Goal: Task Accomplishment & Management: Manage account settings

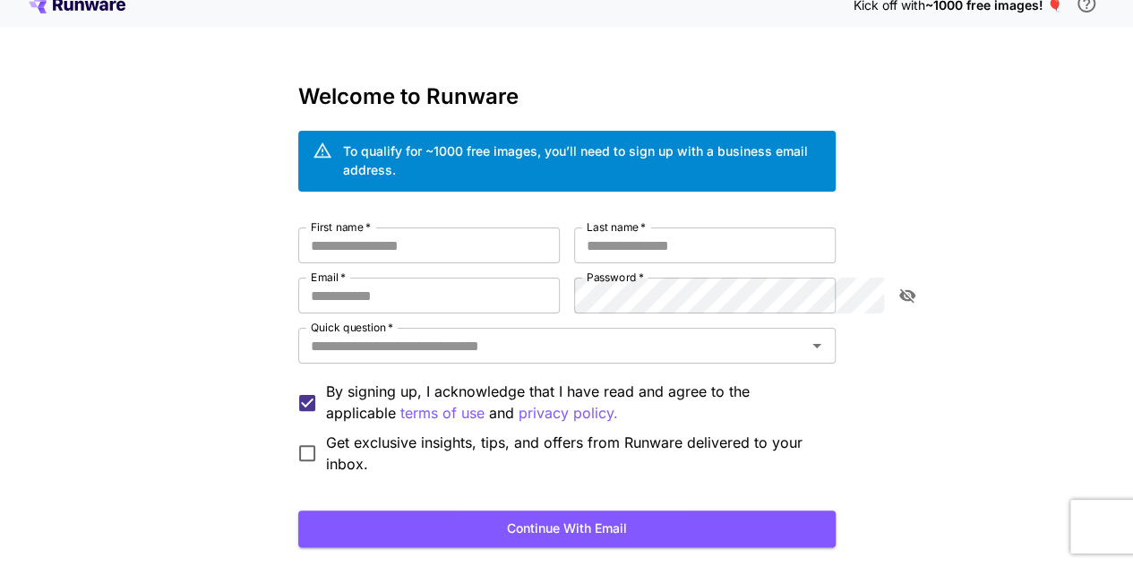
scroll to position [17, 0]
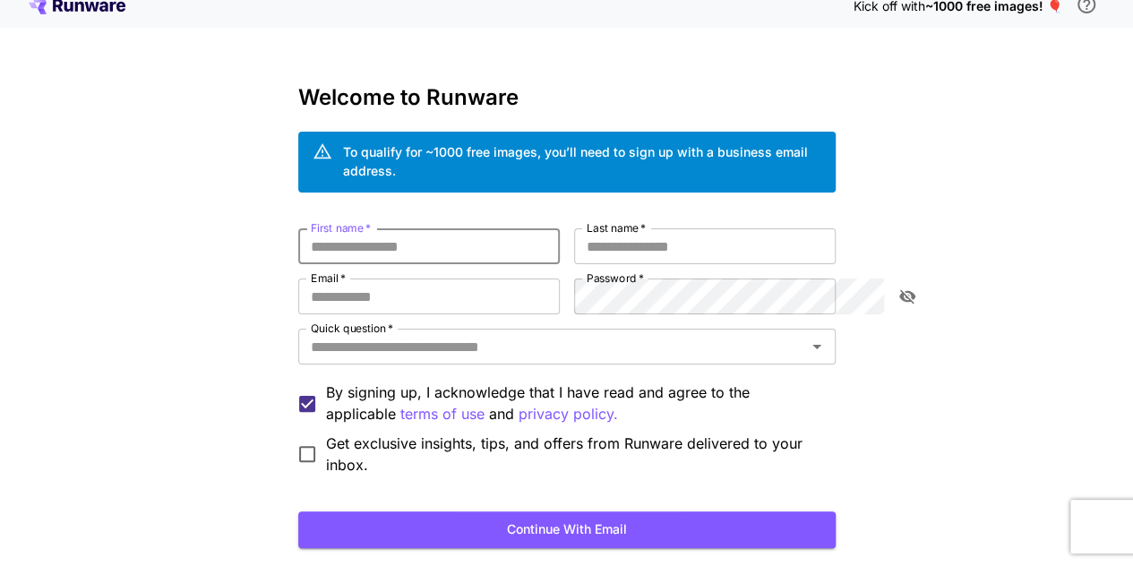
click at [424, 232] on input "First name   *" at bounding box center [429, 246] width 262 height 36
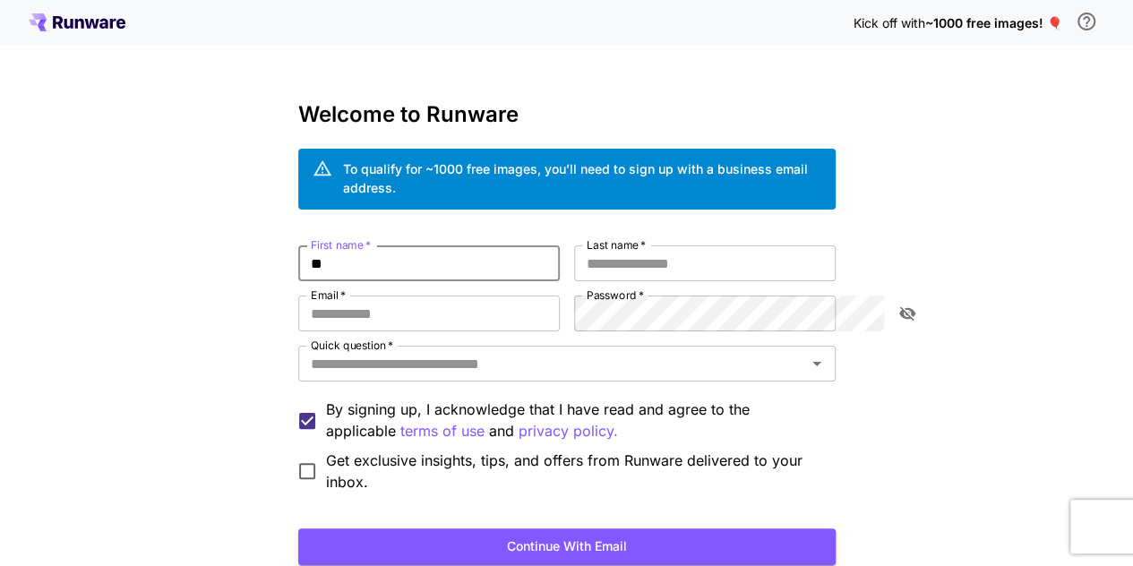
type input "*"
click at [407, 245] on input "First name   *" at bounding box center [429, 263] width 262 height 36
type input "****"
click at [604, 237] on label "Last name   *" at bounding box center [616, 244] width 59 height 15
click at [604, 245] on input "Last name   *" at bounding box center [705, 263] width 262 height 36
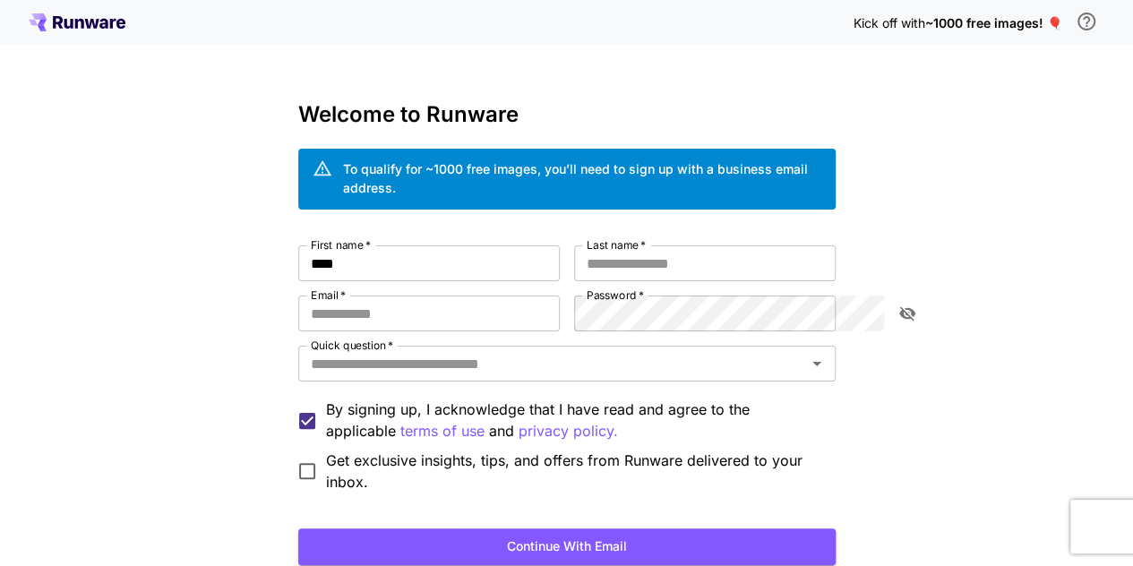
click at [604, 237] on label "Last name   *" at bounding box center [616, 244] width 59 height 15
click at [604, 245] on input "Last name   *" at bounding box center [705, 263] width 262 height 36
type input "*********"
click at [349, 307] on input "Email   *" at bounding box center [429, 314] width 262 height 36
type input "**********"
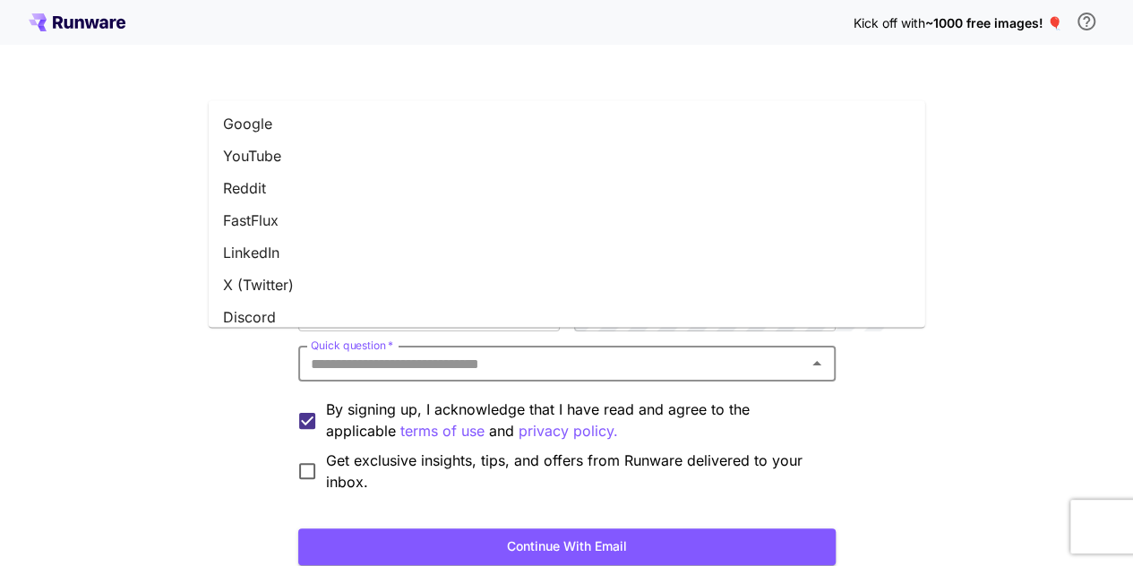
click at [708, 351] on input "Quick question   *" at bounding box center [552, 363] width 497 height 25
click at [536, 134] on li "Google" at bounding box center [567, 124] width 717 height 32
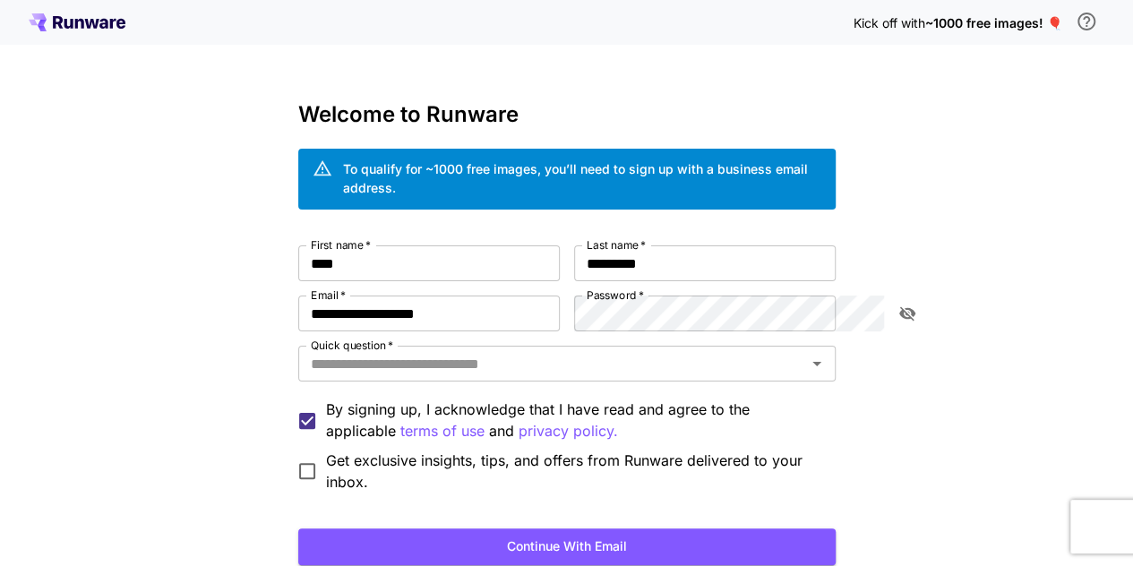
type input "******"
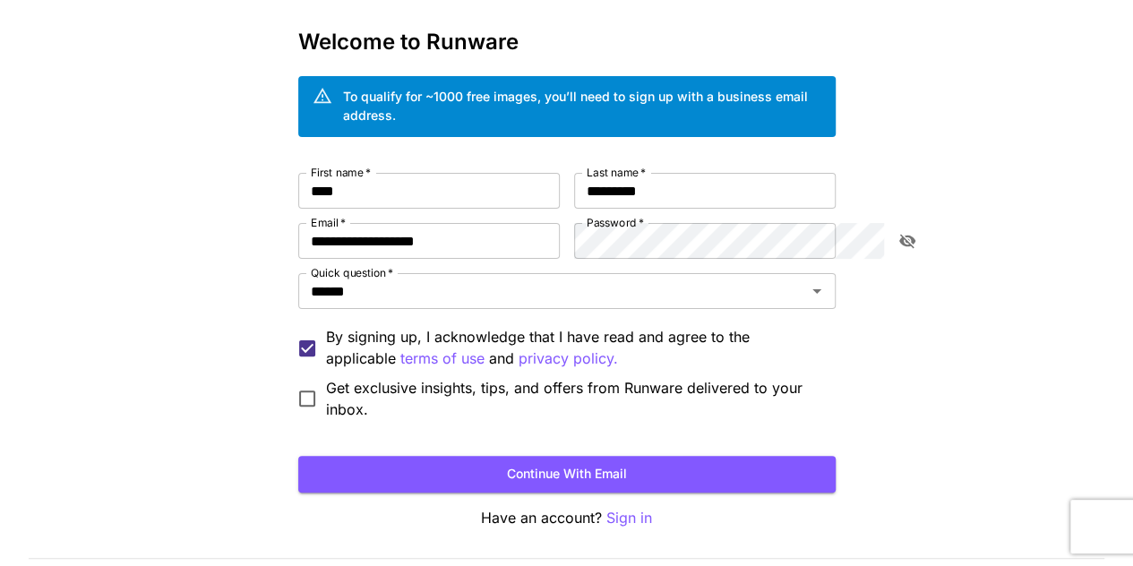
scroll to position [79, 0]
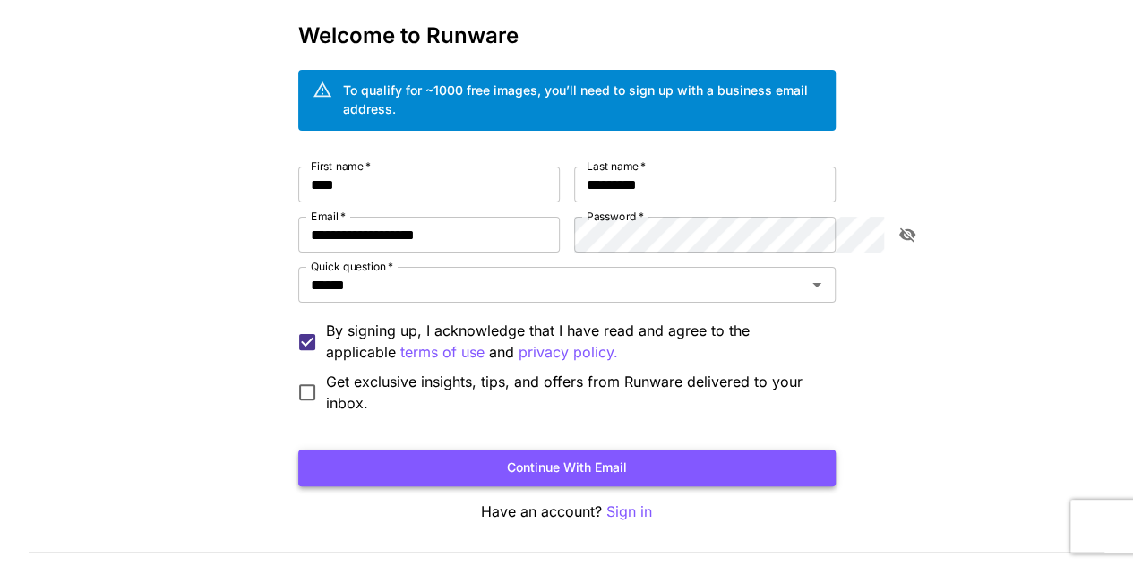
click at [315, 450] on button "Continue with email" at bounding box center [566, 468] width 537 height 37
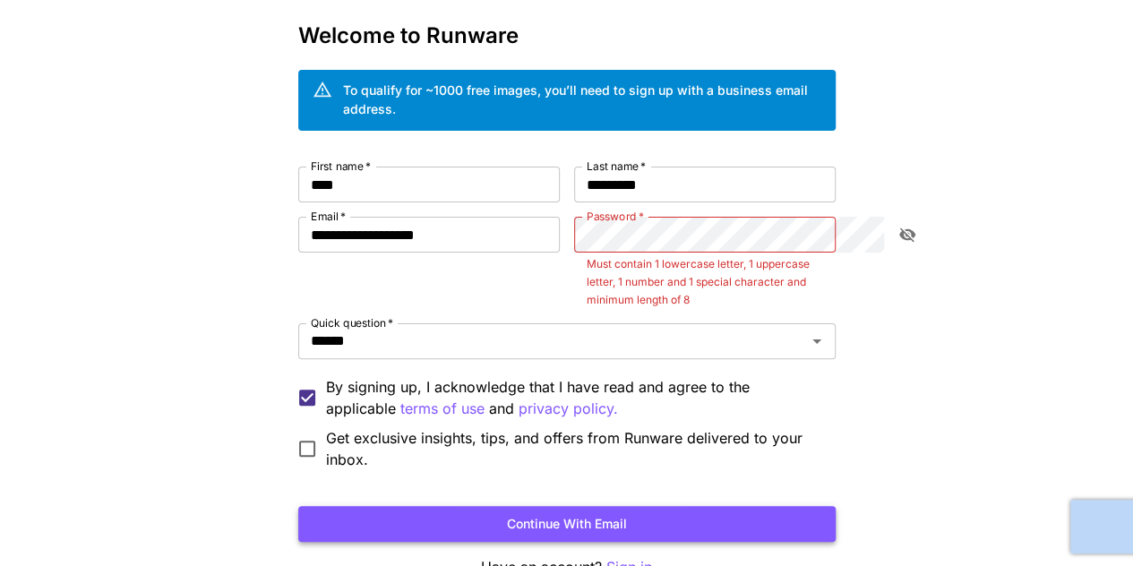
click at [315, 433] on form "**********" at bounding box center [566, 354] width 537 height 375
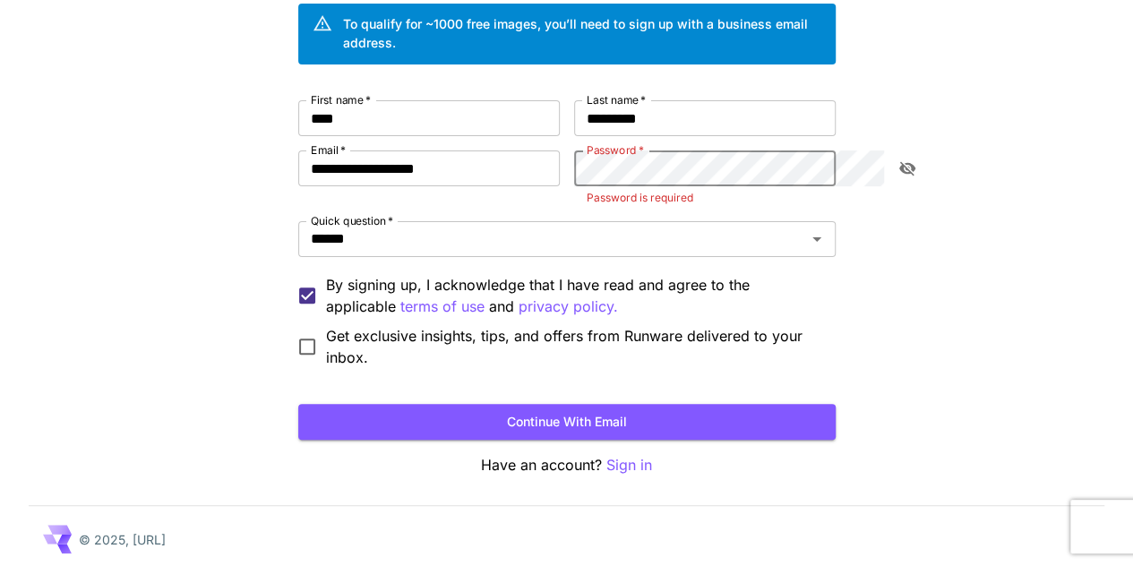
scroll to position [127, 0]
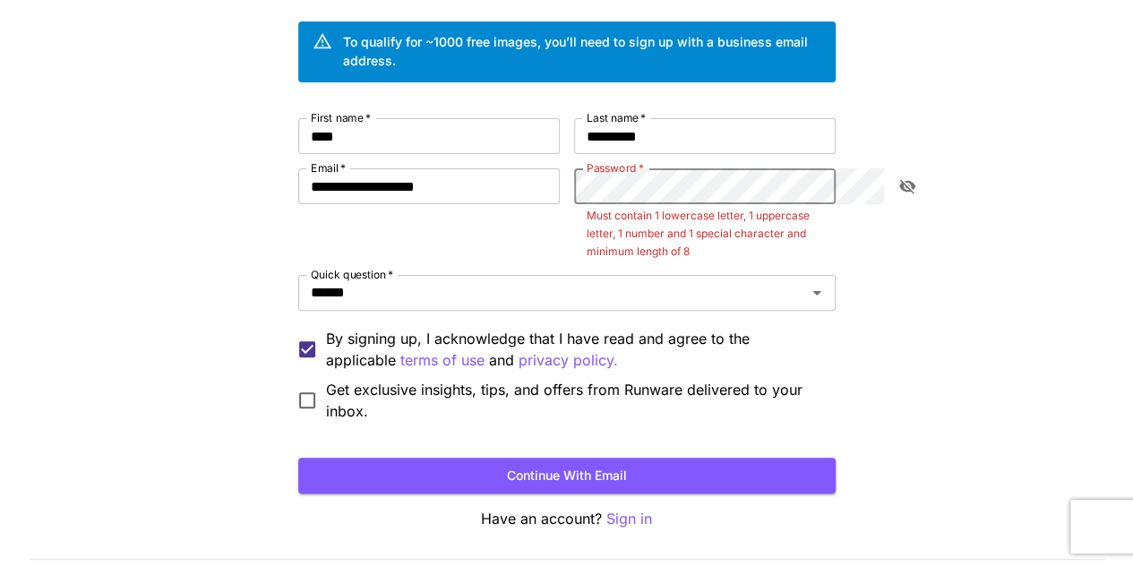
click at [298, 458] on button "Continue with email" at bounding box center [566, 476] width 537 height 37
click at [733, 458] on button "Continue with email" at bounding box center [566, 476] width 537 height 37
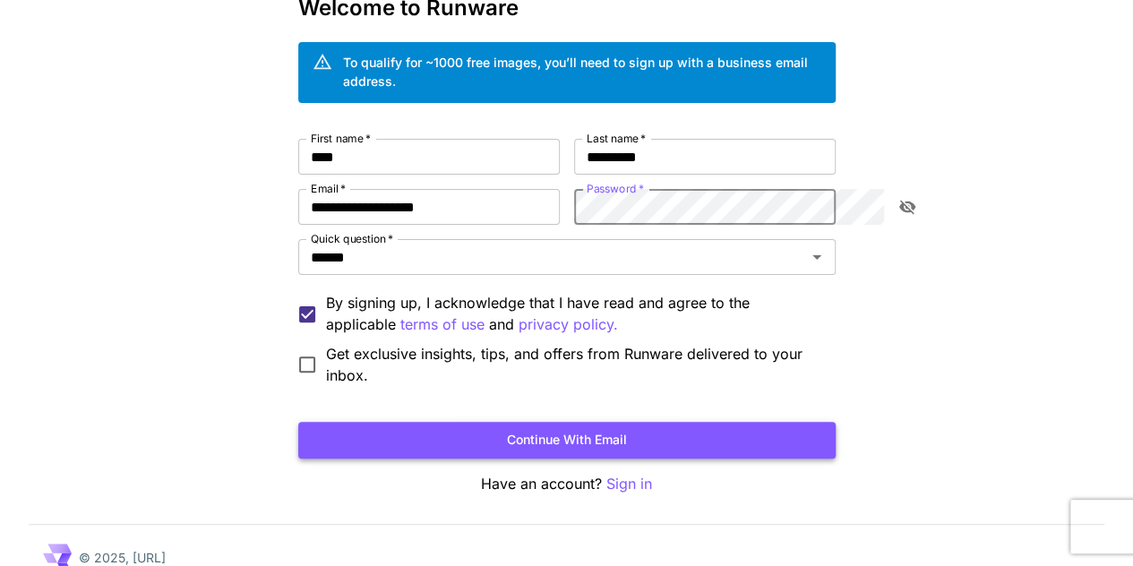
click at [683, 422] on button "Continue with email" at bounding box center [566, 440] width 537 height 37
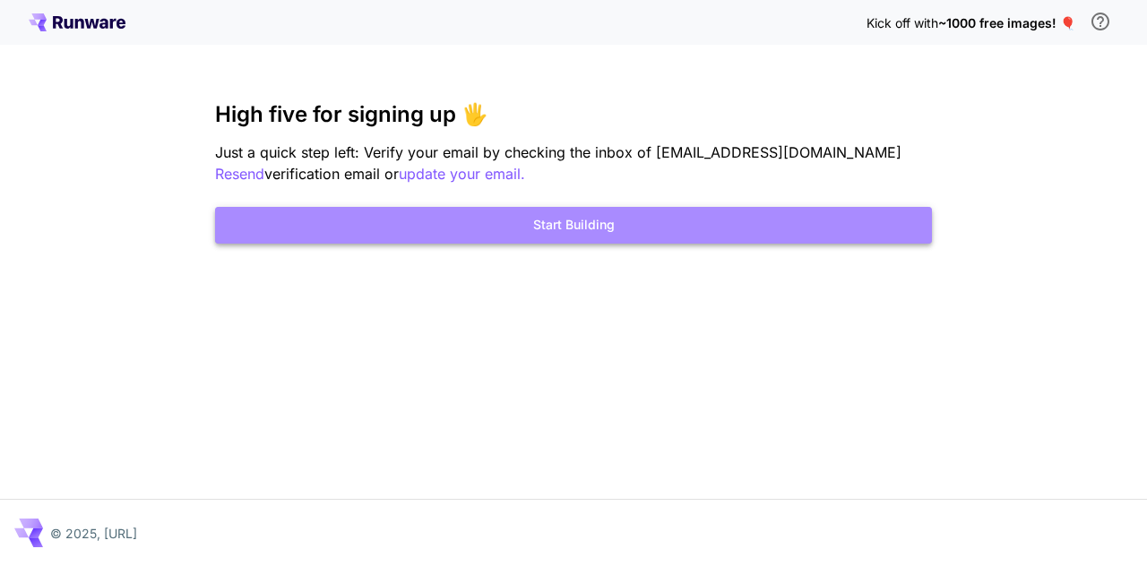
click at [794, 240] on button "Start Building" at bounding box center [573, 225] width 717 height 37
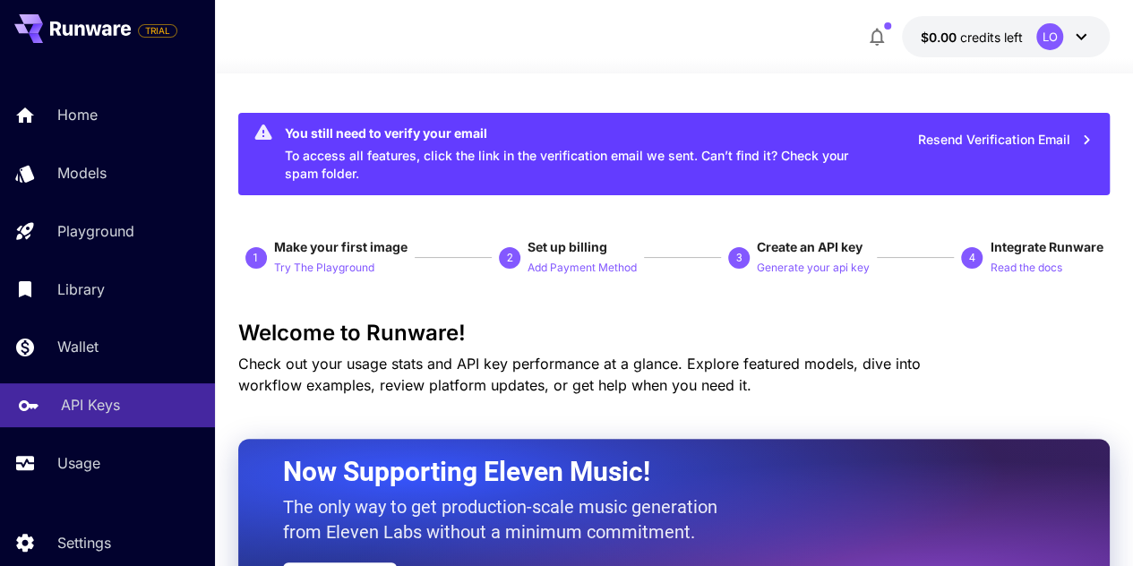
click at [105, 420] on link "API Keys" at bounding box center [107, 405] width 215 height 44
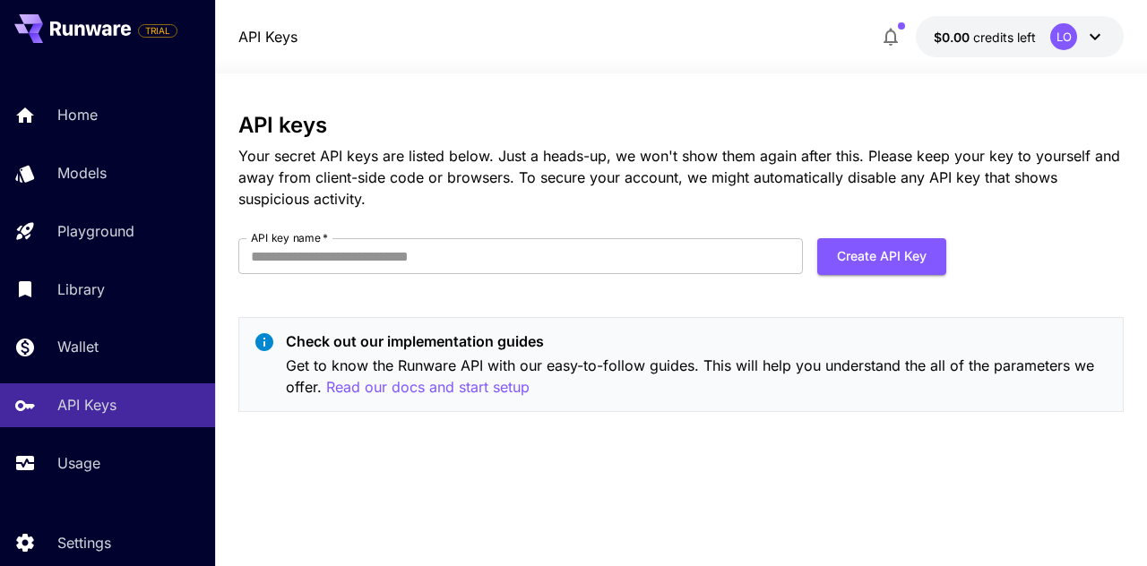
click at [1098, 41] on icon at bounding box center [1094, 36] width 21 height 21
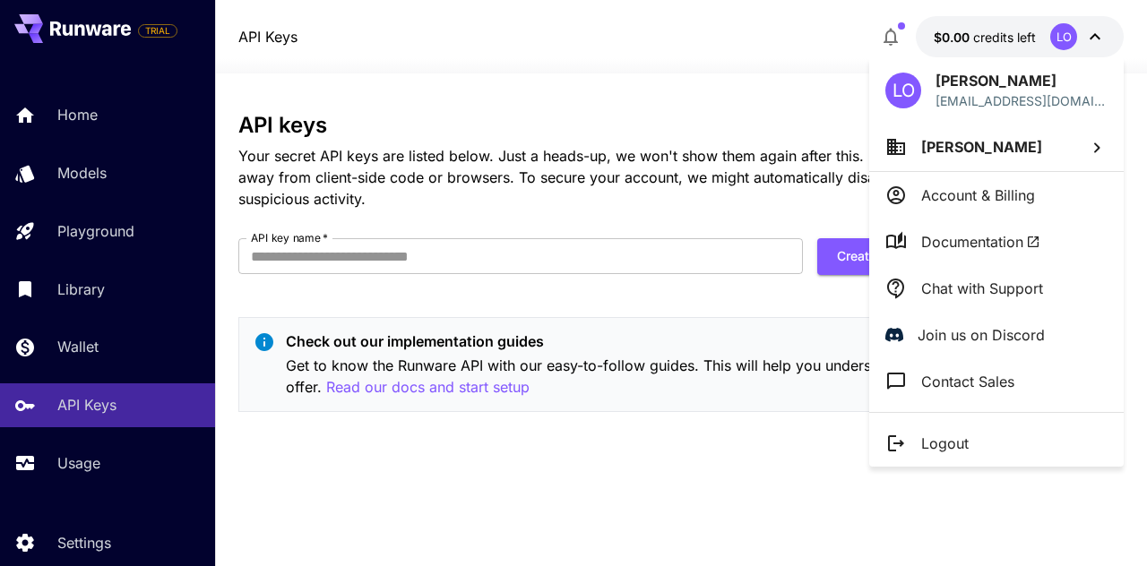
click at [689, 268] on div at bounding box center [573, 283] width 1147 height 566
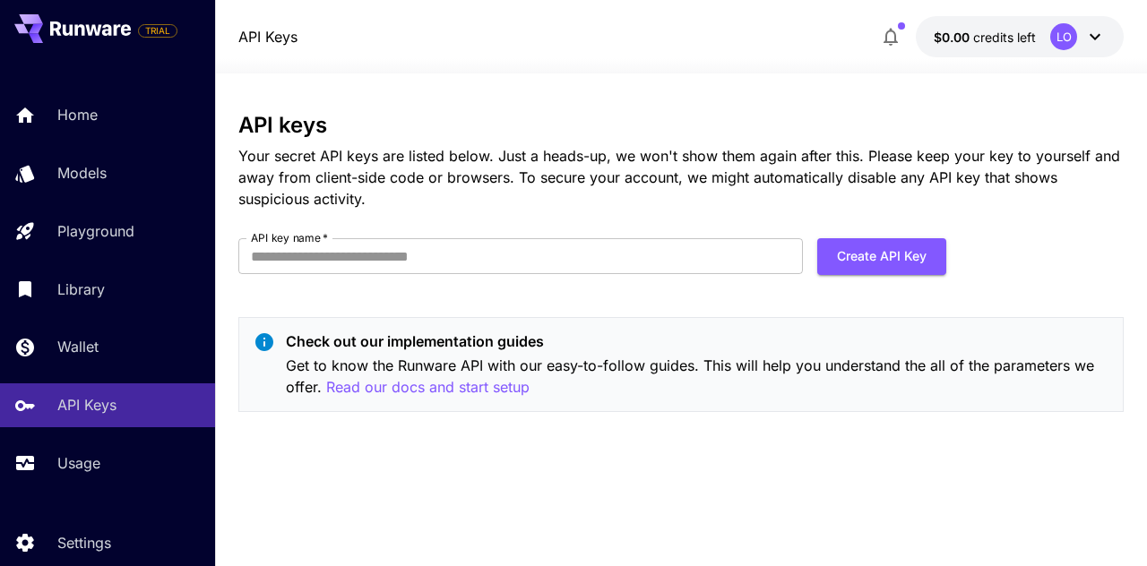
click at [1060, 33] on div "LO" at bounding box center [1063, 36] width 27 height 27
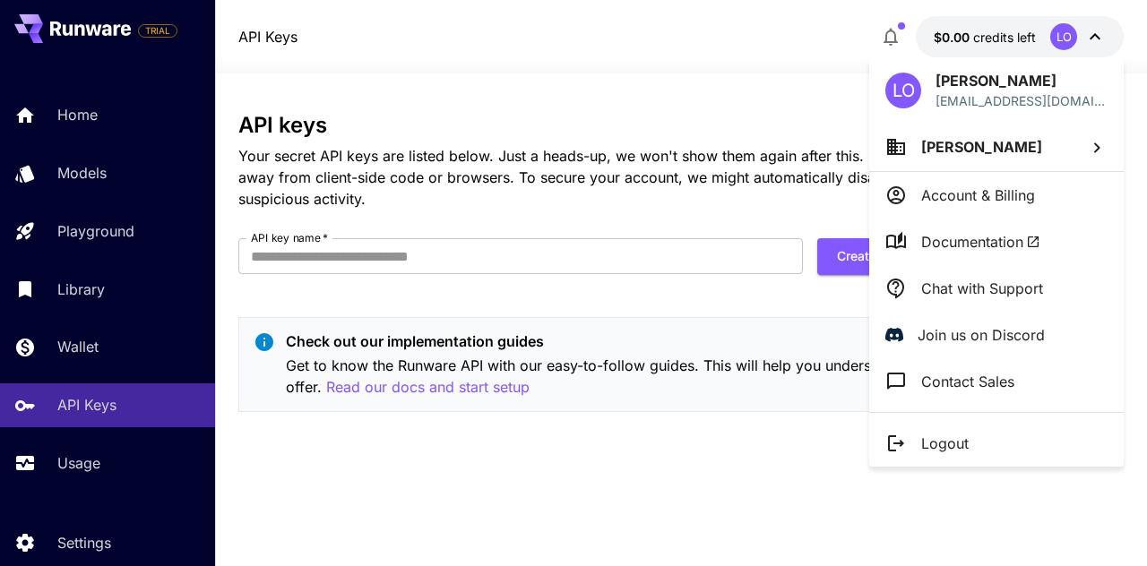
click at [1047, 189] on li "Account & Billing" at bounding box center [996, 195] width 254 height 47
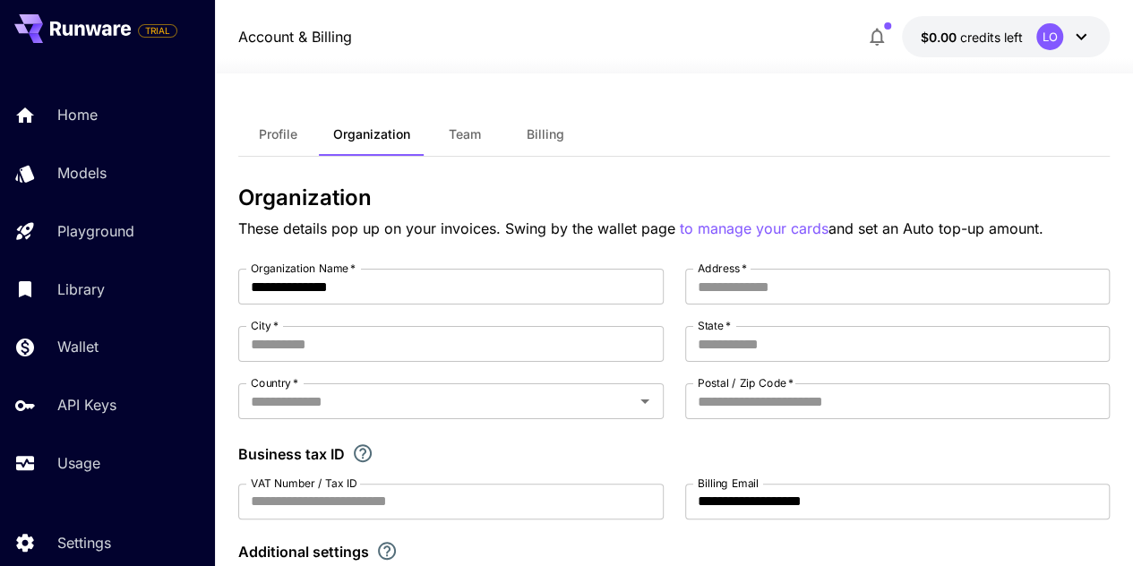
click at [516, 140] on button "Billing" at bounding box center [545, 134] width 81 height 43
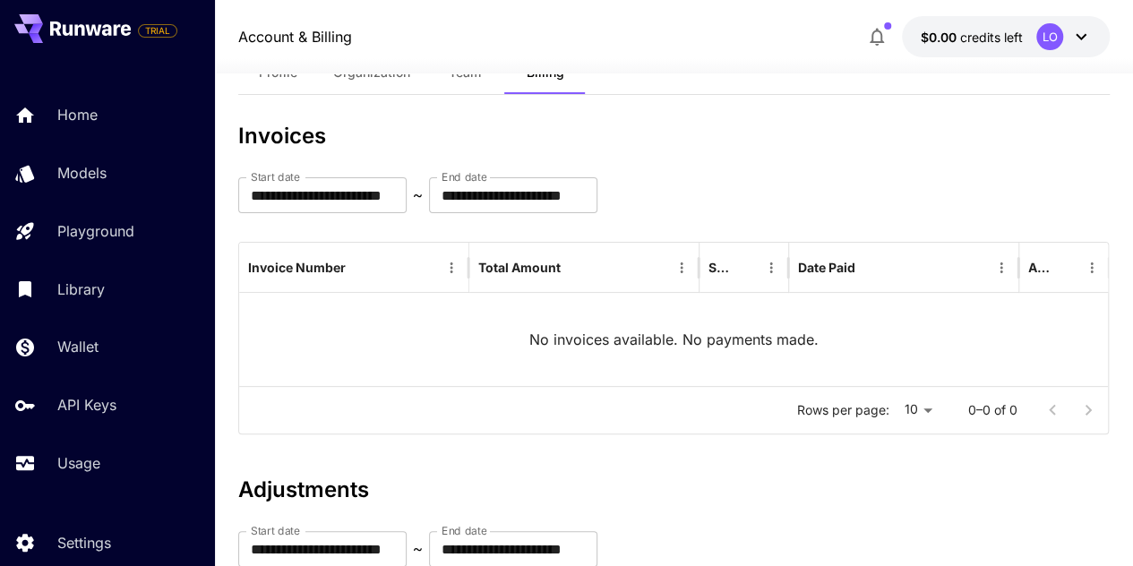
scroll to position [55, 0]
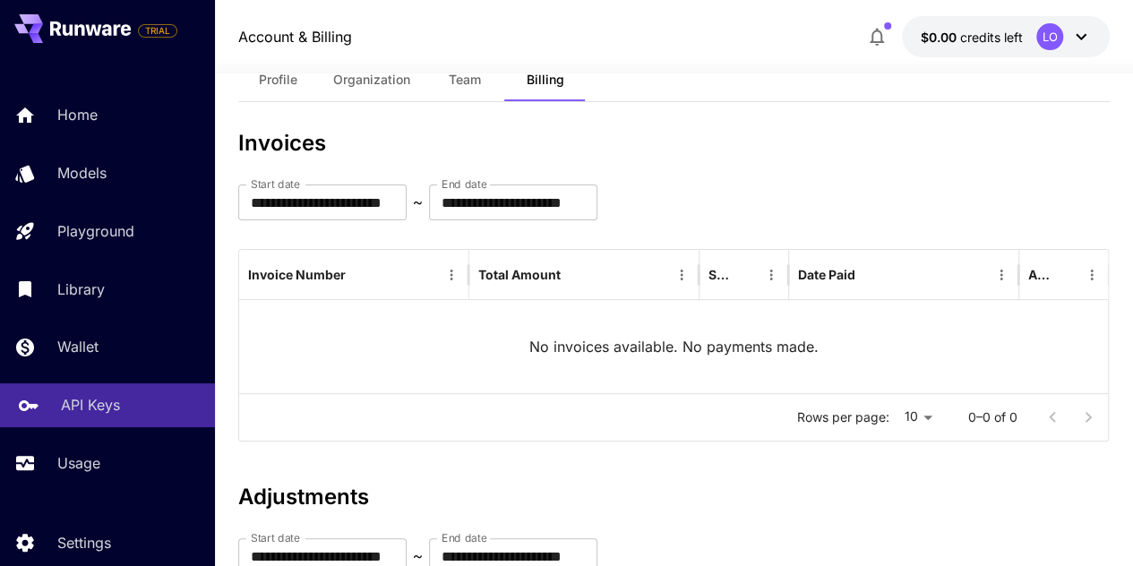
click at [70, 414] on p "API Keys" at bounding box center [90, 404] width 59 height 21
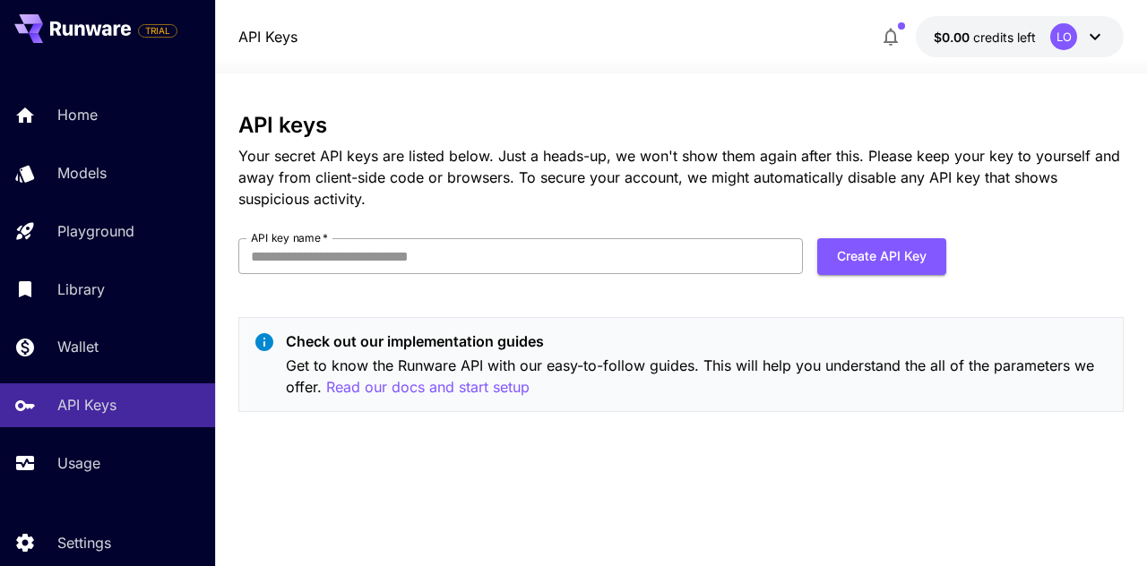
click at [692, 254] on input "API key name   *" at bounding box center [520, 256] width 564 height 36
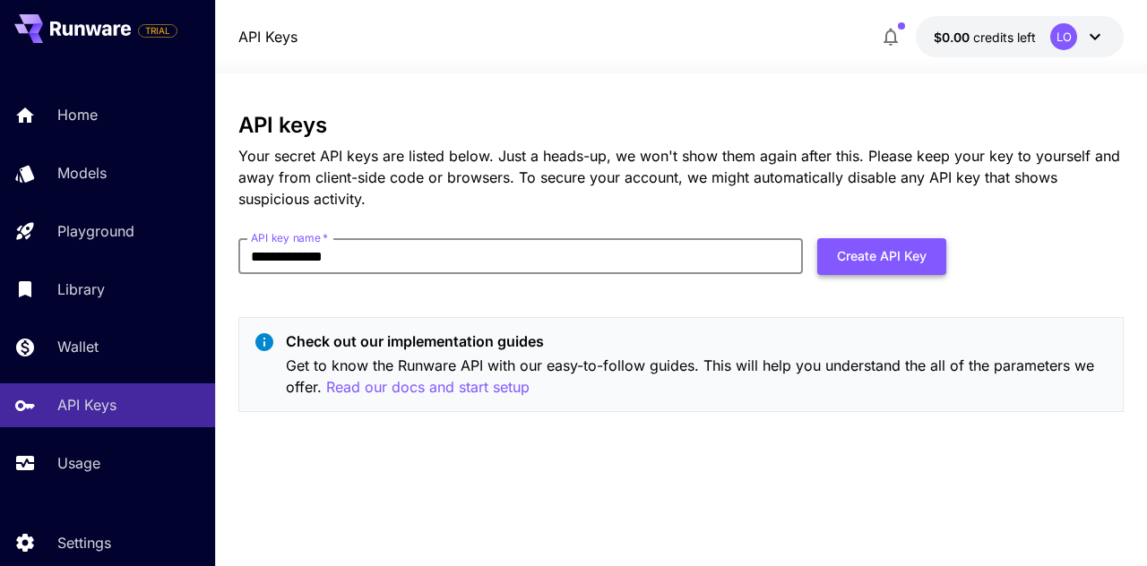
type input "**********"
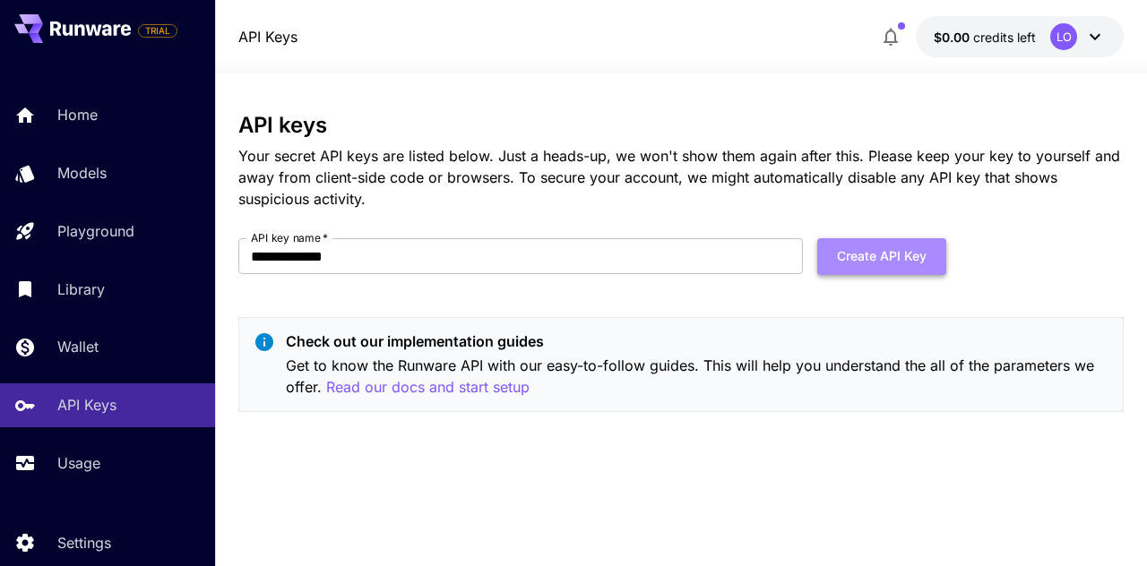
click at [914, 255] on button "Create API Key" at bounding box center [881, 256] width 129 height 37
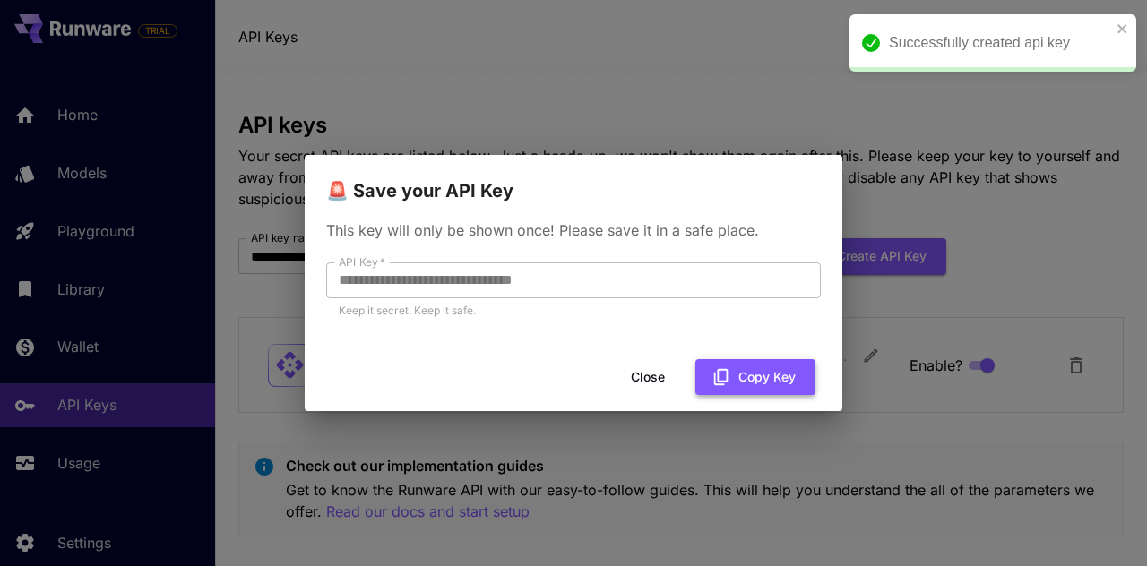
click at [733, 381] on button "Copy Key" at bounding box center [755, 377] width 120 height 37
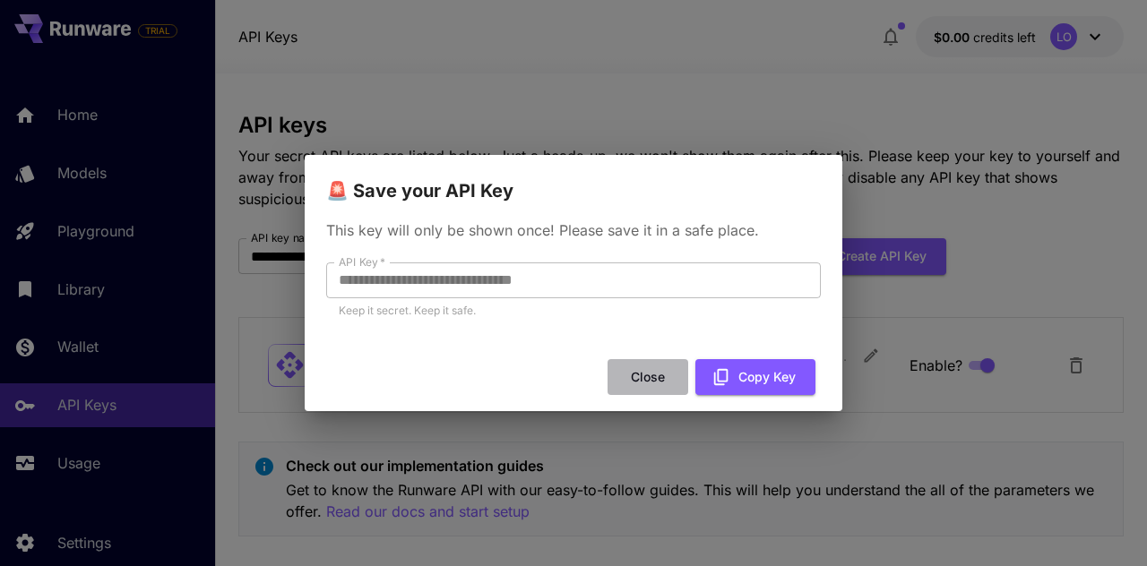
click at [638, 368] on button "Close" at bounding box center [647, 377] width 81 height 37
